Goal: Task Accomplishment & Management: Use online tool/utility

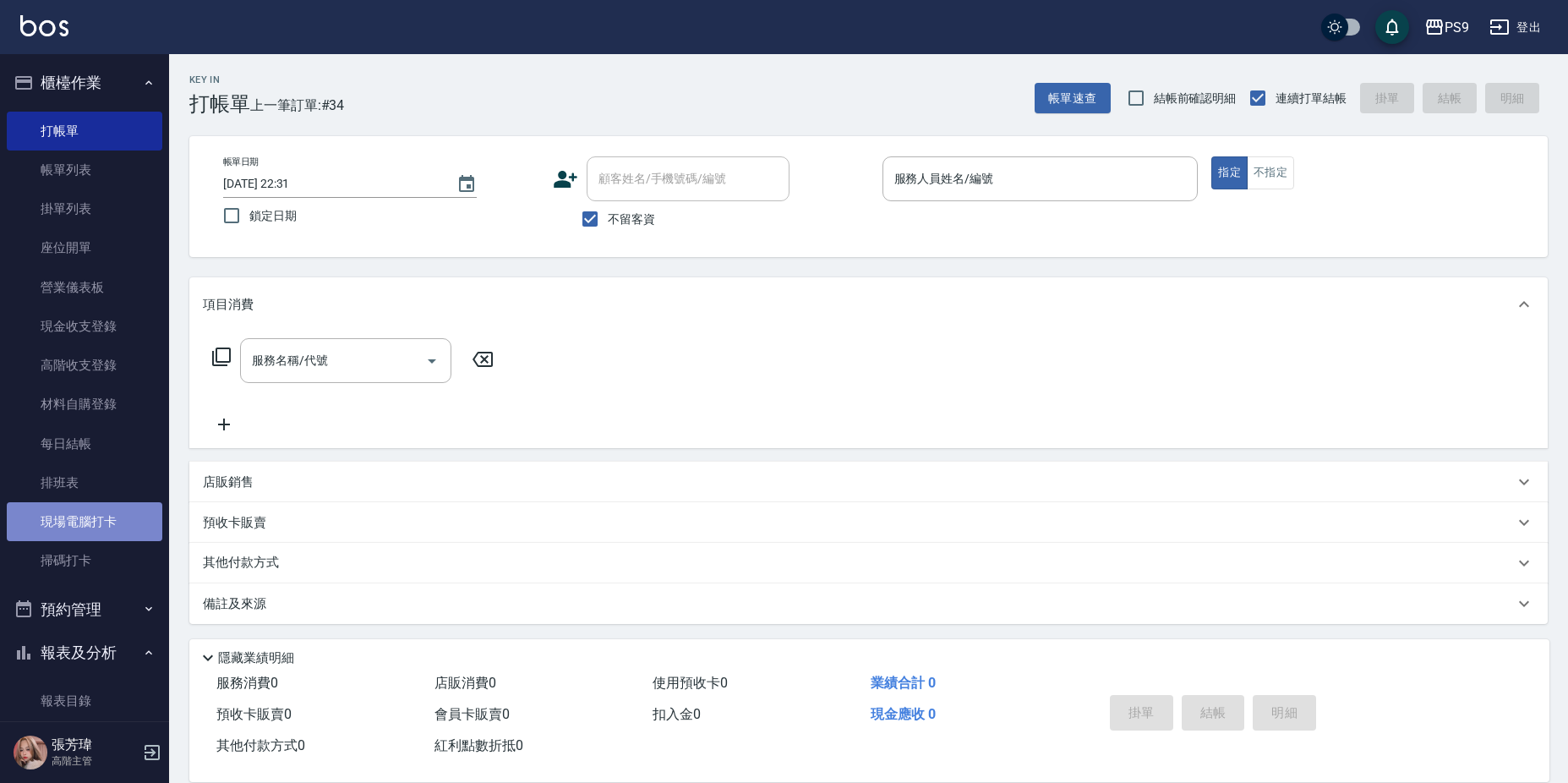
click at [110, 518] on link "現場電腦打卡" at bounding box center [84, 521] width 155 height 39
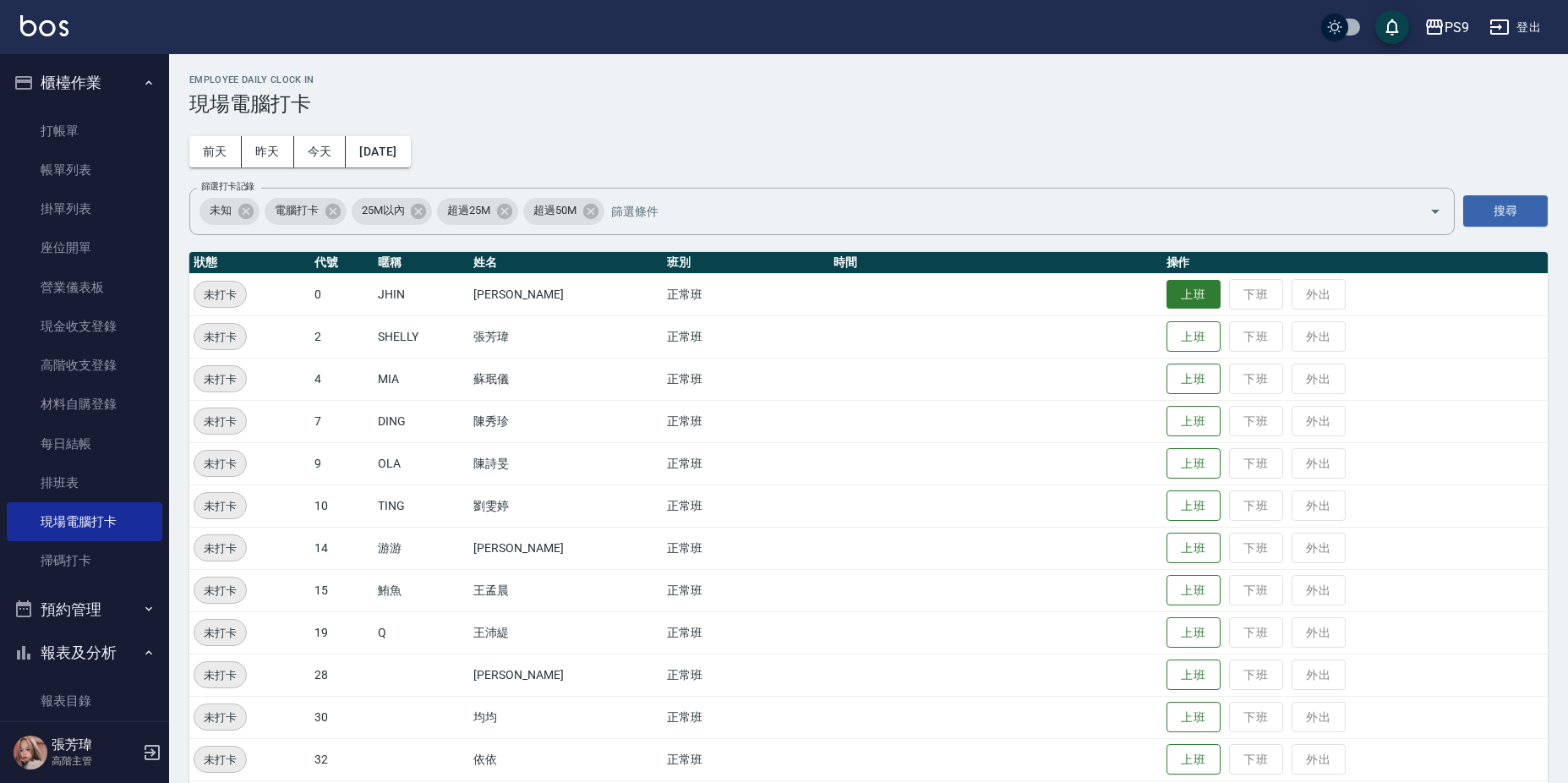
click at [1192, 296] on button "上班" at bounding box center [1193, 295] width 54 height 29
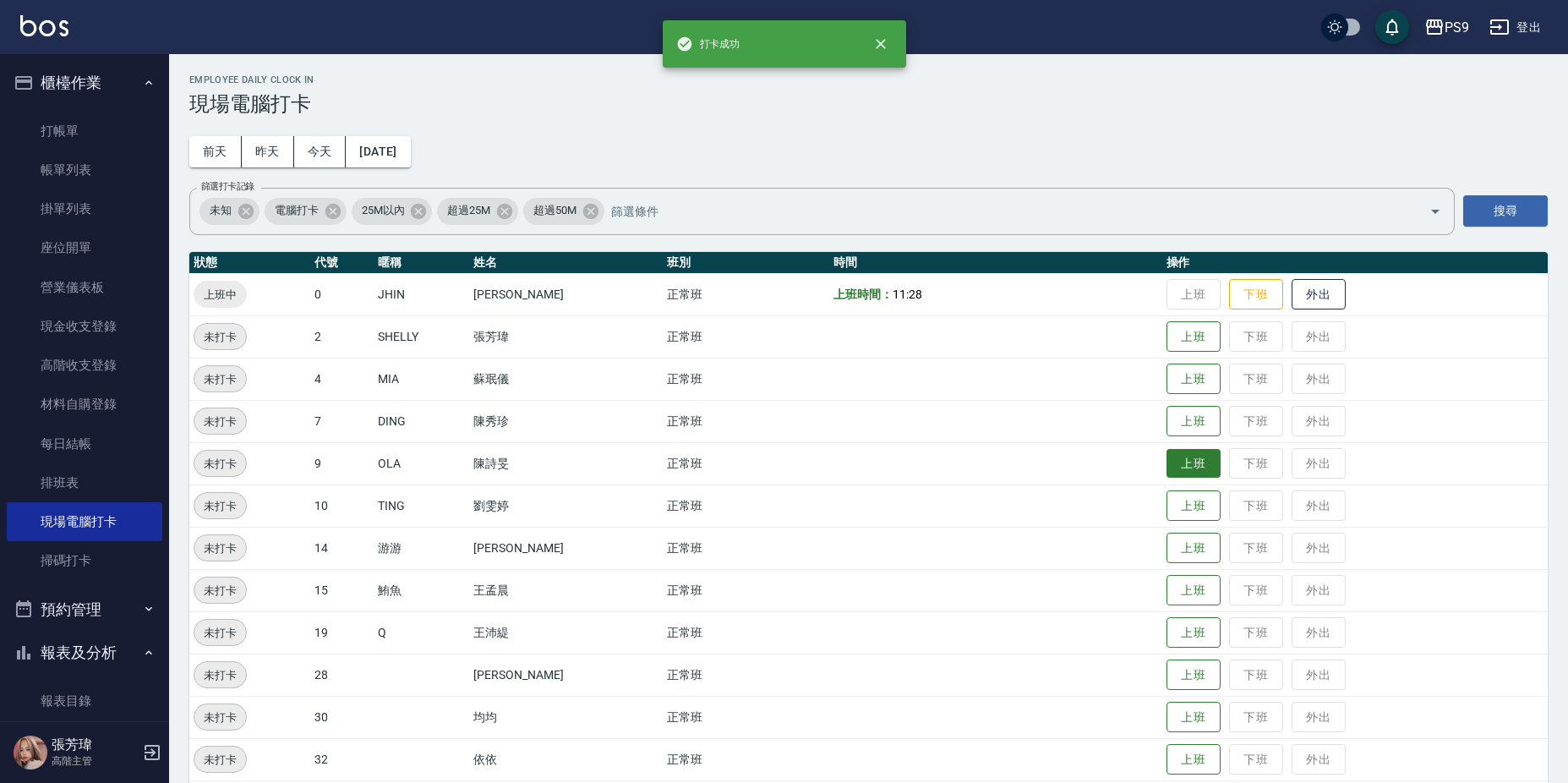
click at [1167, 462] on button "上班" at bounding box center [1193, 464] width 54 height 29
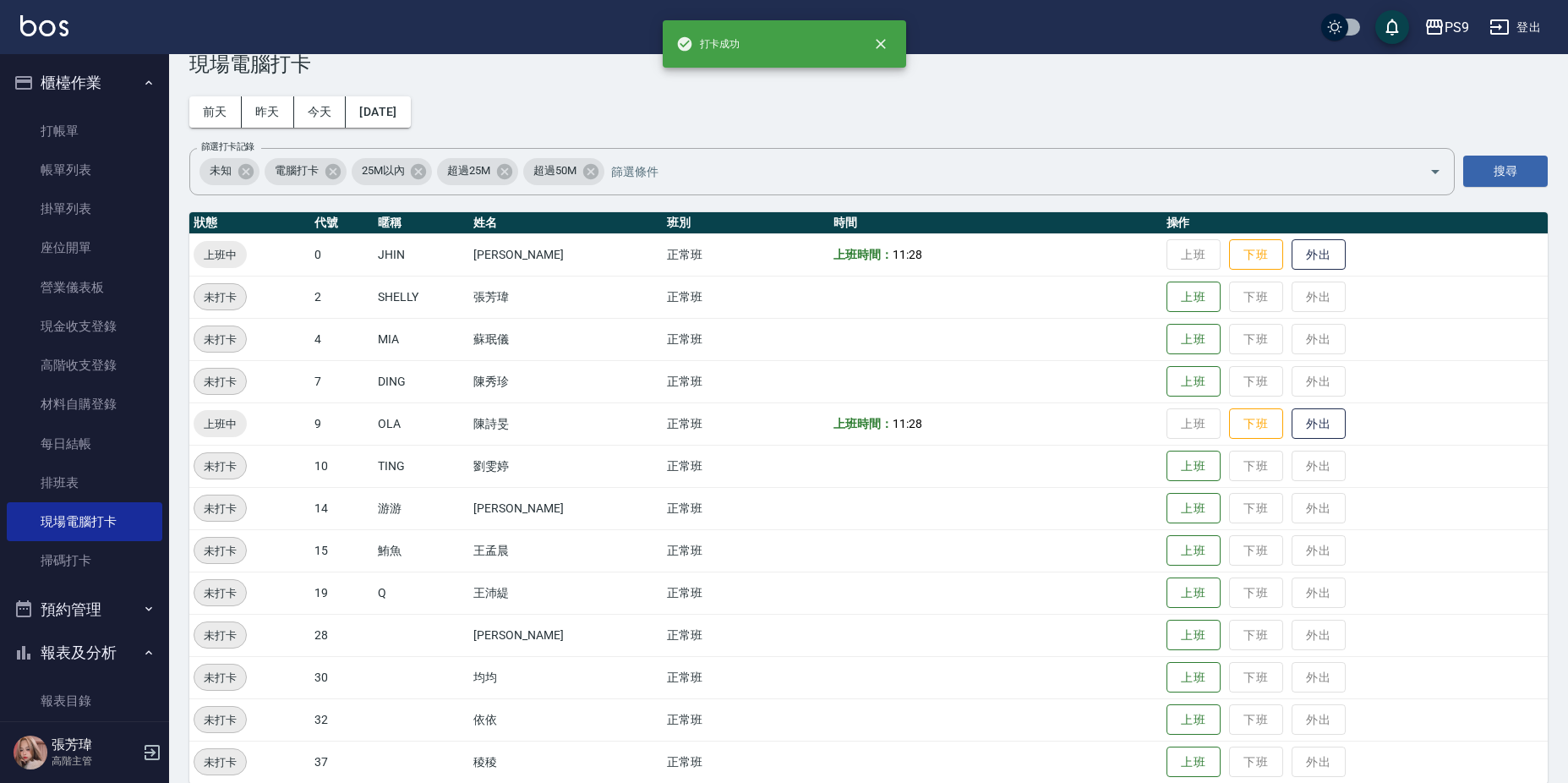
scroll to position [61, 0]
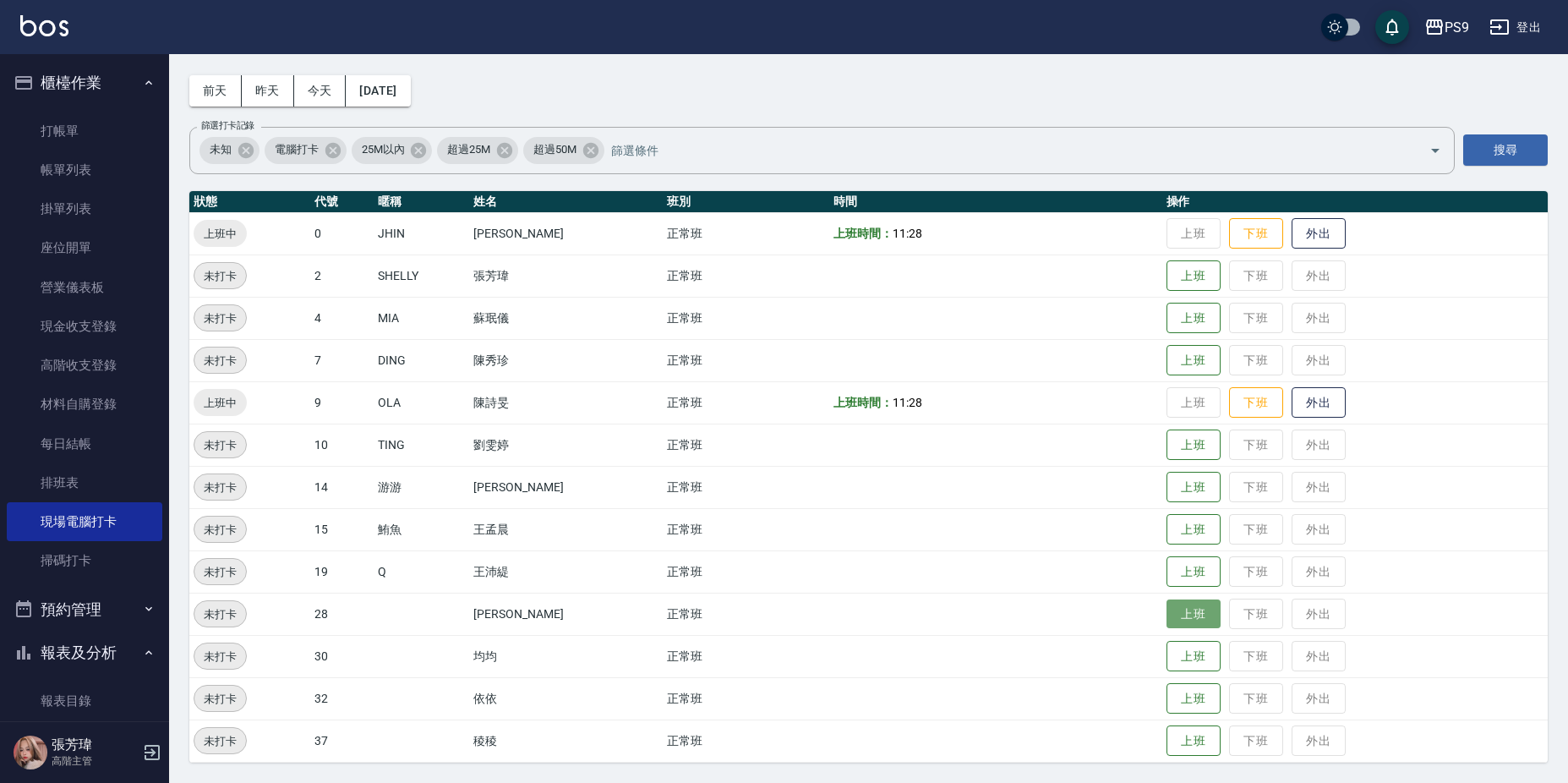
click at [1185, 621] on button "上班" at bounding box center [1193, 614] width 54 height 29
click at [1194, 353] on button "上班" at bounding box center [1193, 360] width 54 height 29
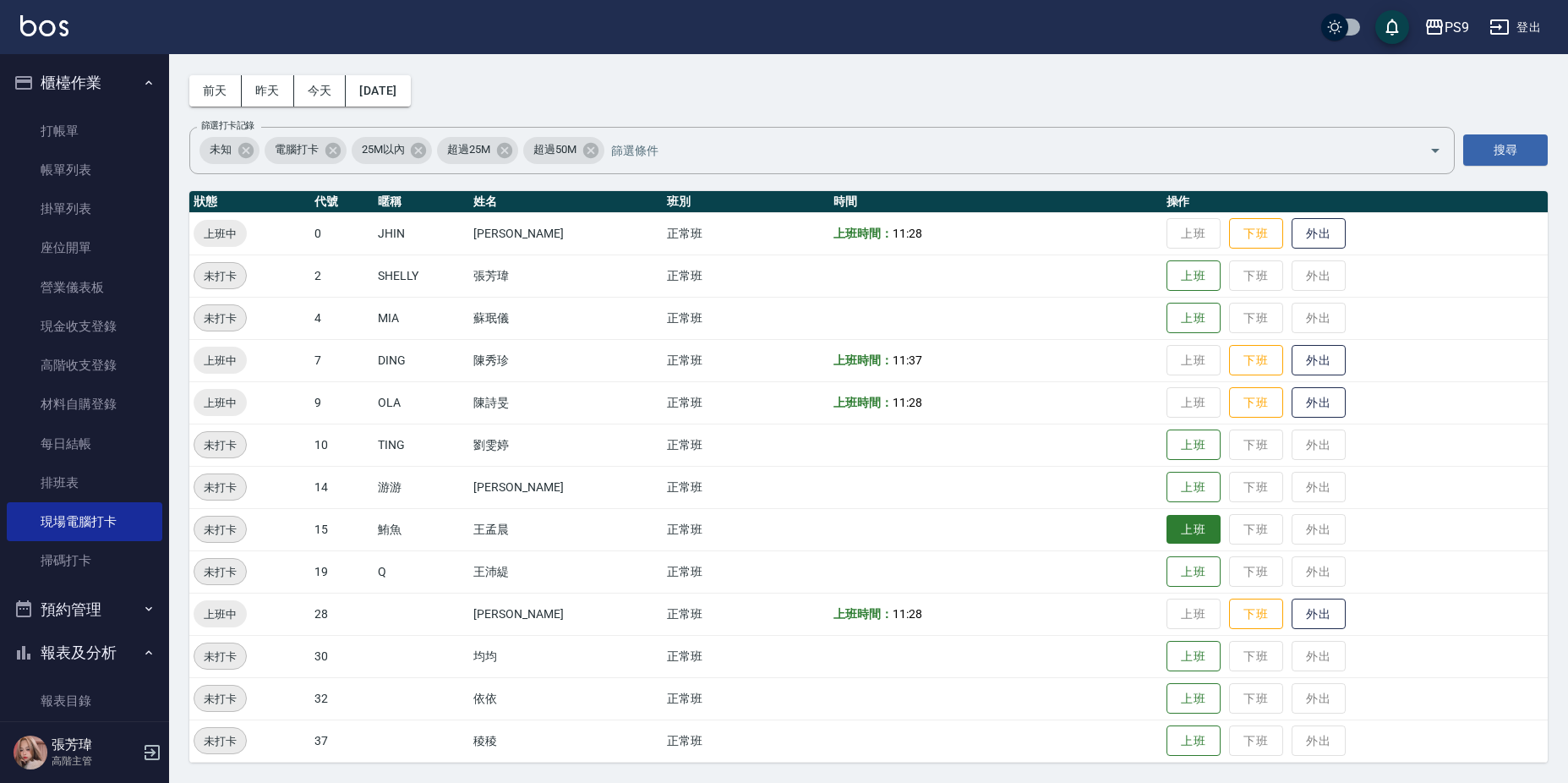
click at [1167, 525] on button "上班" at bounding box center [1193, 529] width 54 height 29
click at [1204, 443] on button "上班" at bounding box center [1193, 445] width 54 height 29
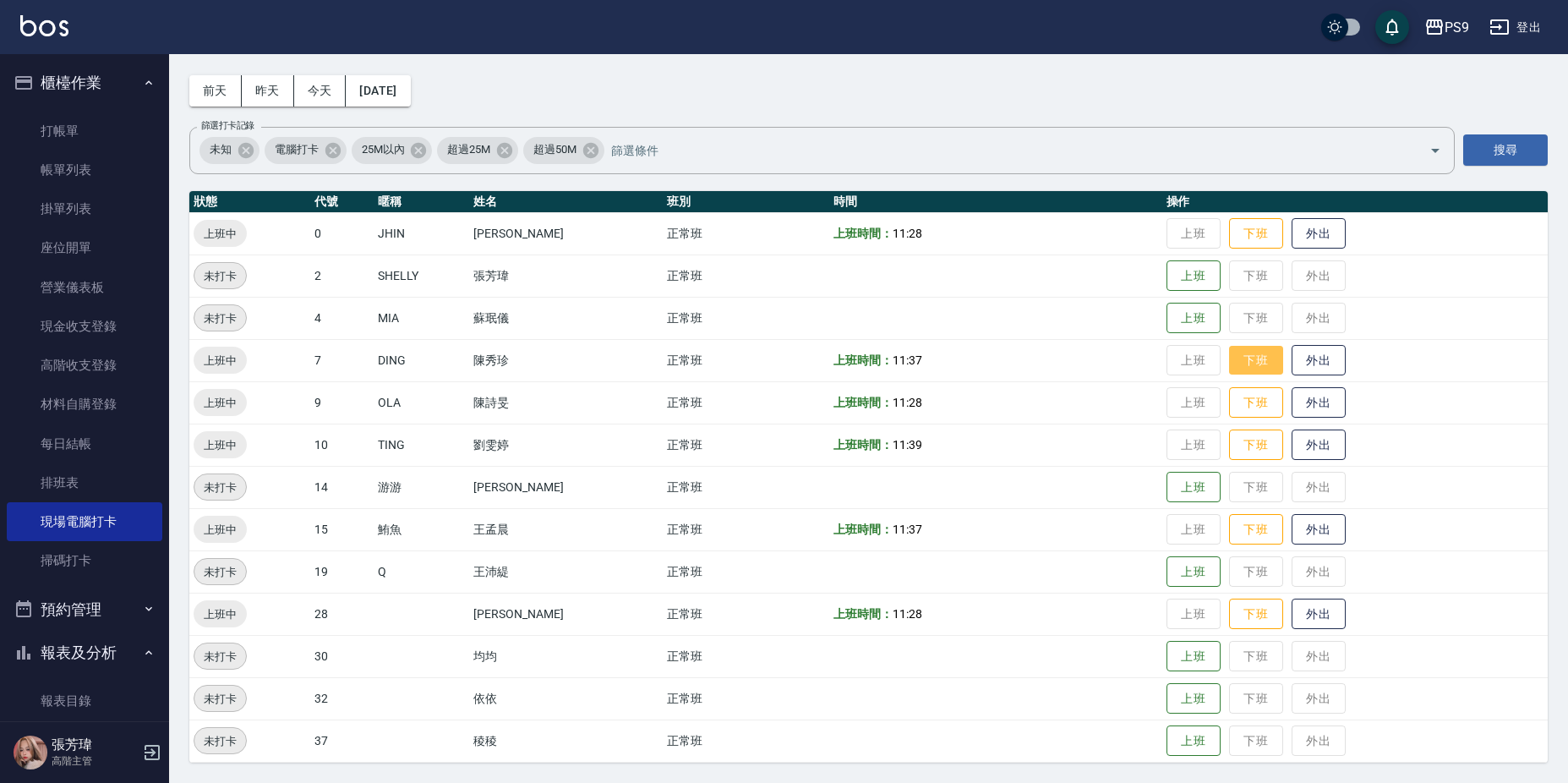
click at [1229, 346] on button "下班" at bounding box center [1256, 360] width 54 height 29
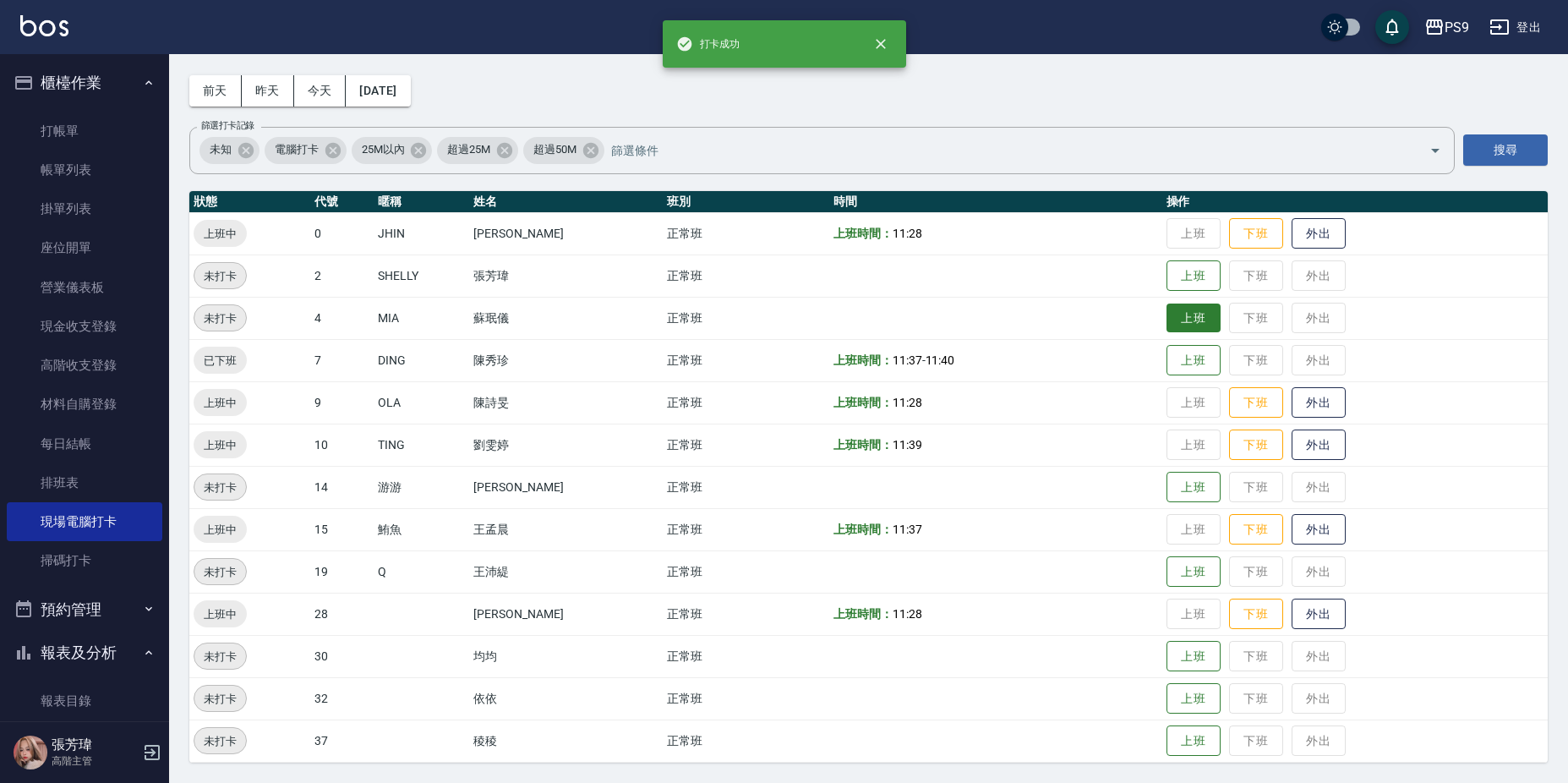
click at [1167, 311] on button "上班" at bounding box center [1193, 318] width 54 height 29
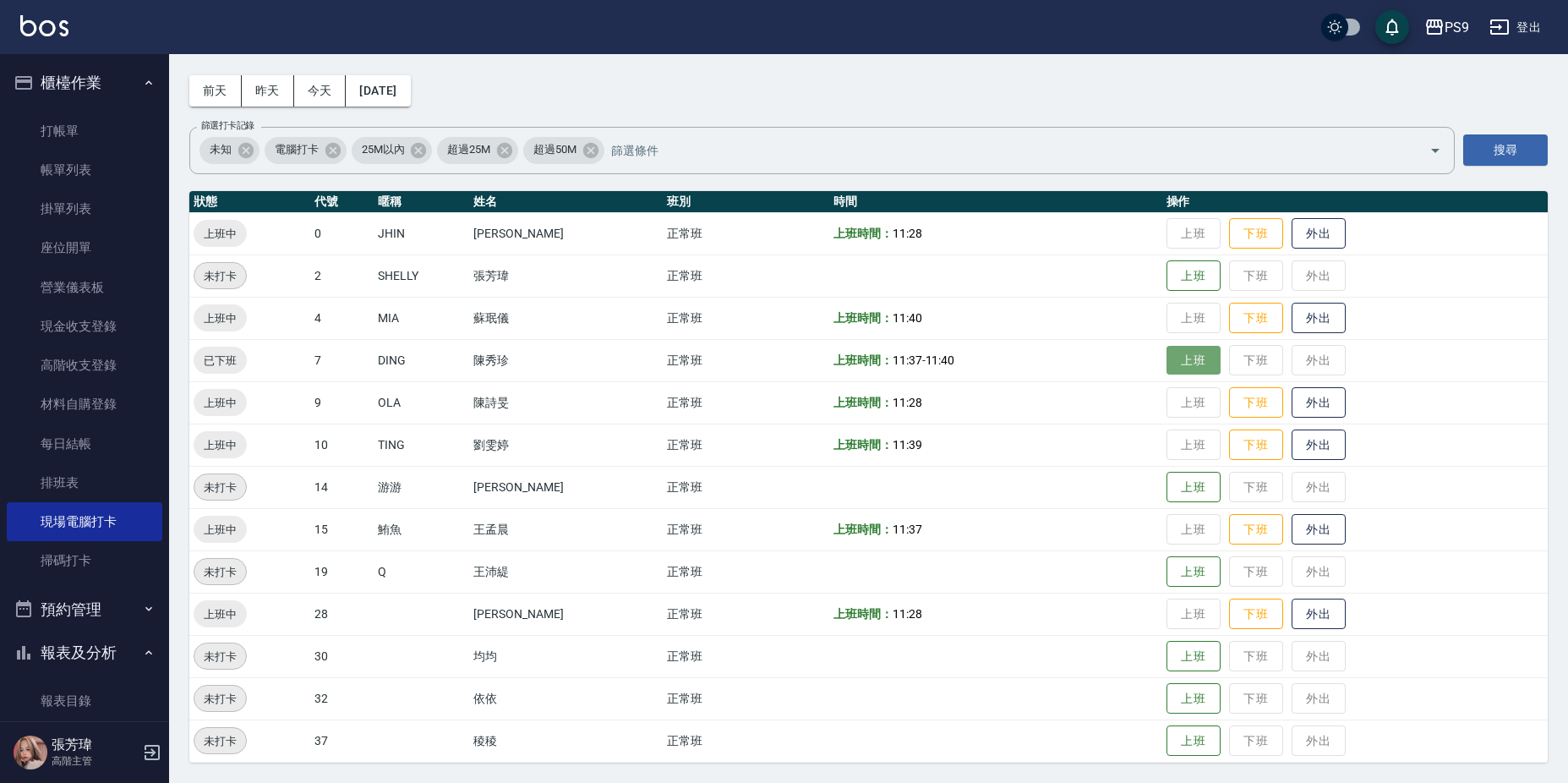
click at [1193, 364] on button "上班" at bounding box center [1193, 360] width 54 height 29
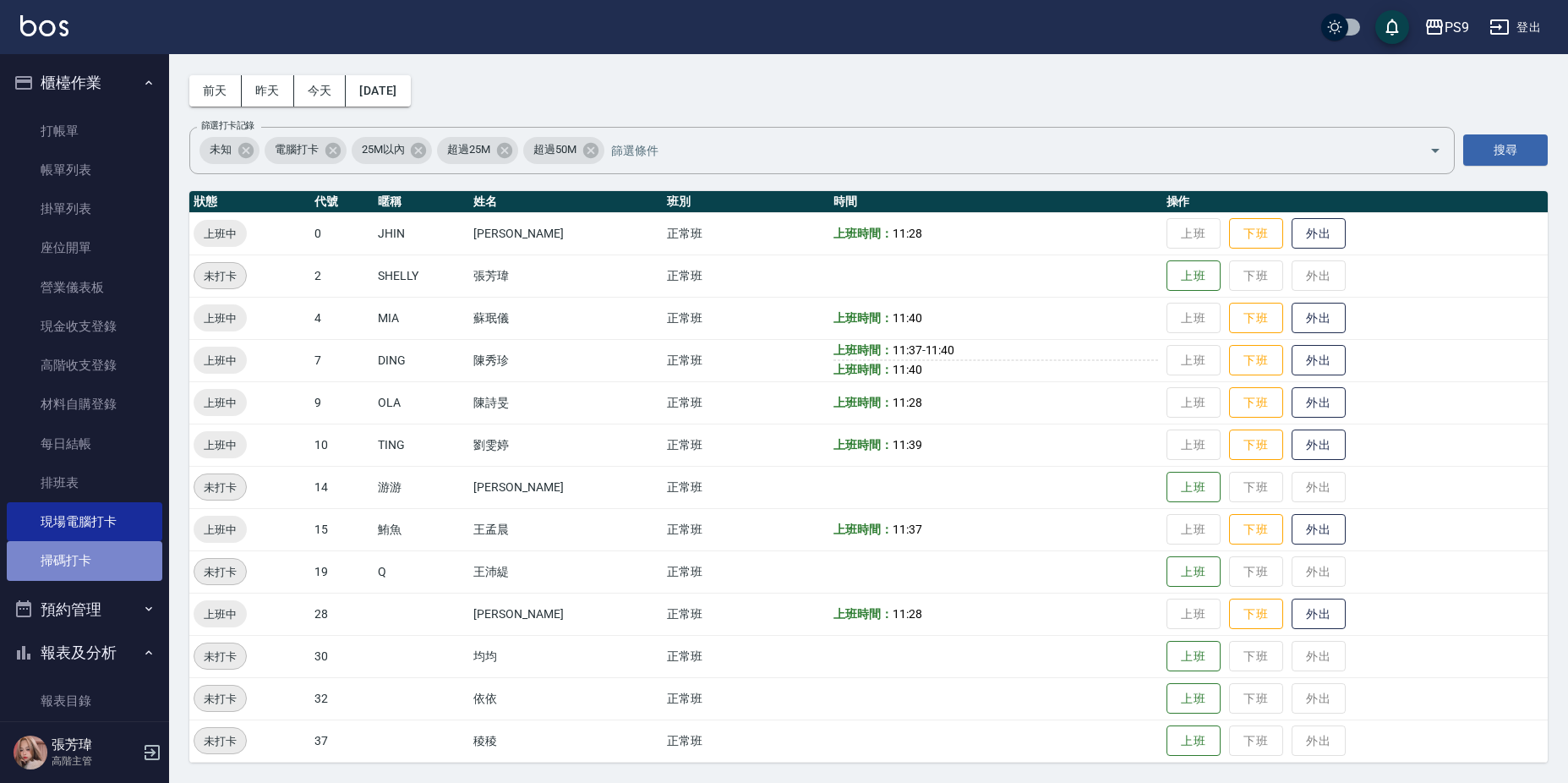
click at [99, 550] on link "掃碼打卡" at bounding box center [84, 560] width 155 height 39
